Goal: Information Seeking & Learning: Learn about a topic

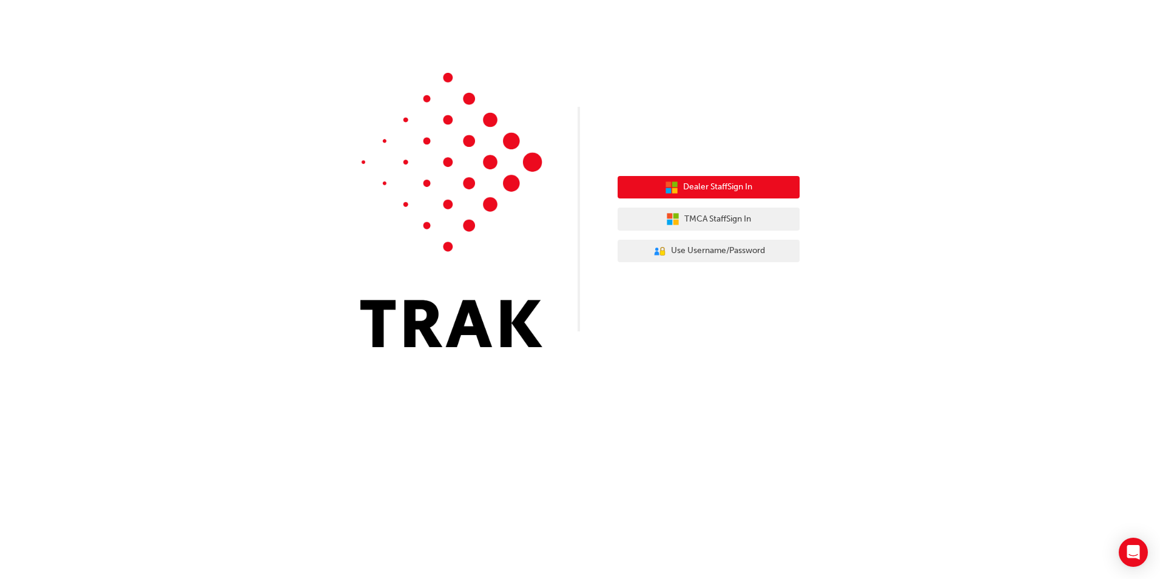
click at [741, 183] on span "Dealer Staff Sign In" at bounding box center [717, 187] width 69 height 14
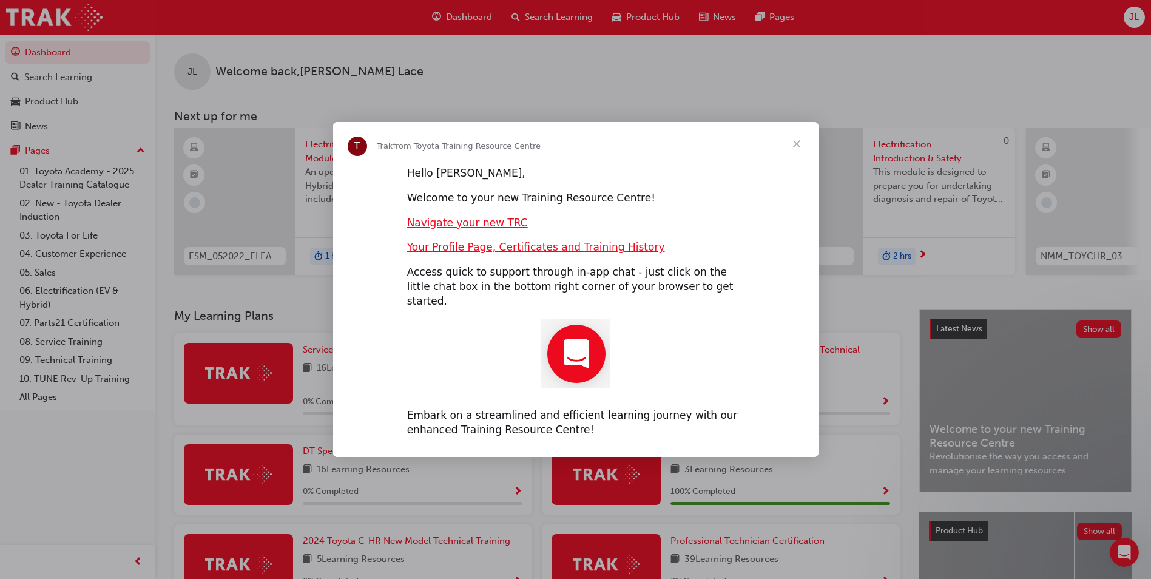
click at [777, 153] on span "Close" at bounding box center [797, 144] width 44 height 44
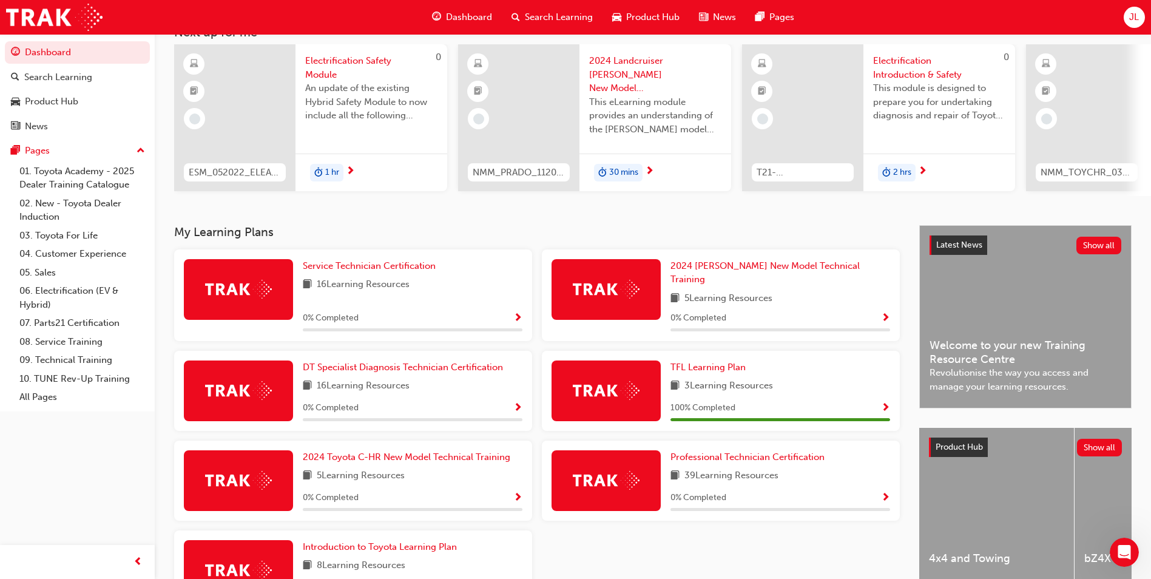
scroll to position [168, 0]
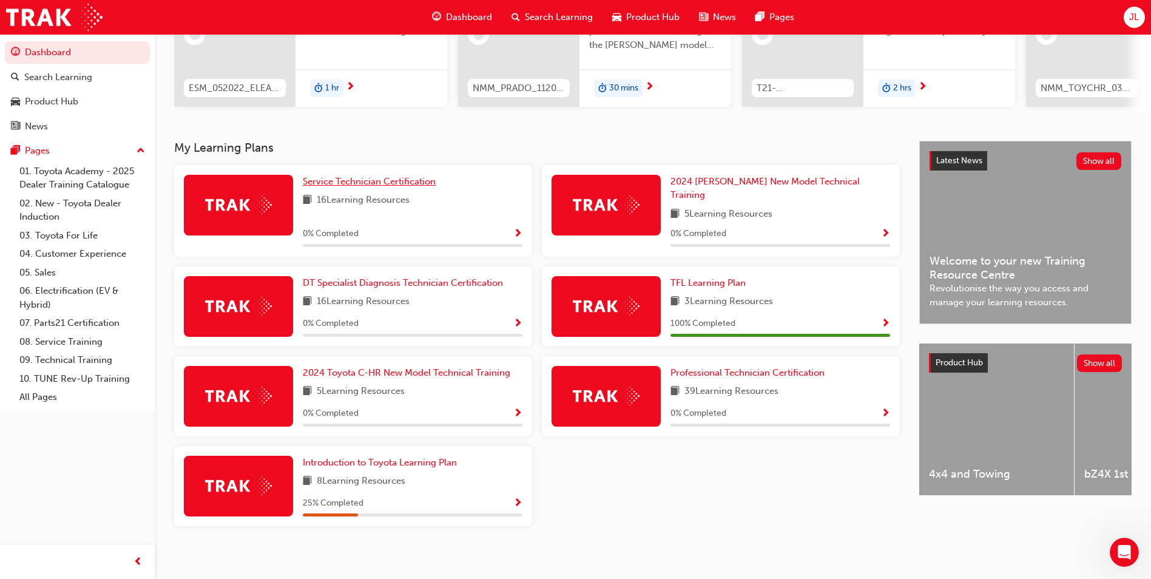
click at [401, 187] on span "Service Technician Certification" at bounding box center [369, 181] width 133 height 11
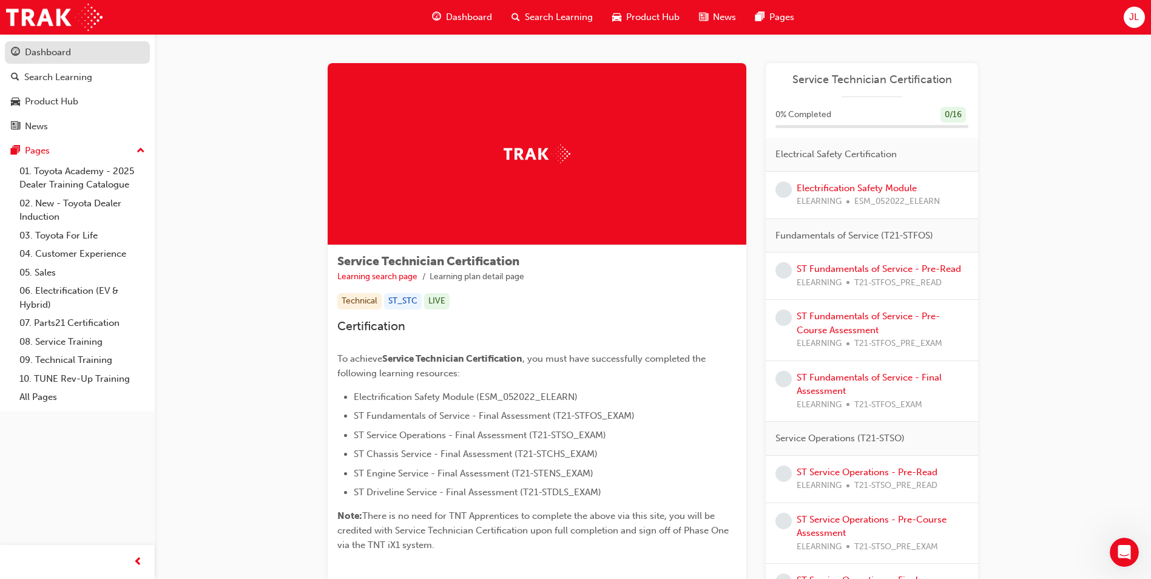
click at [45, 59] on div "Dashboard" at bounding box center [48, 52] width 46 height 14
